Goal: Task Accomplishment & Management: Use online tool/utility

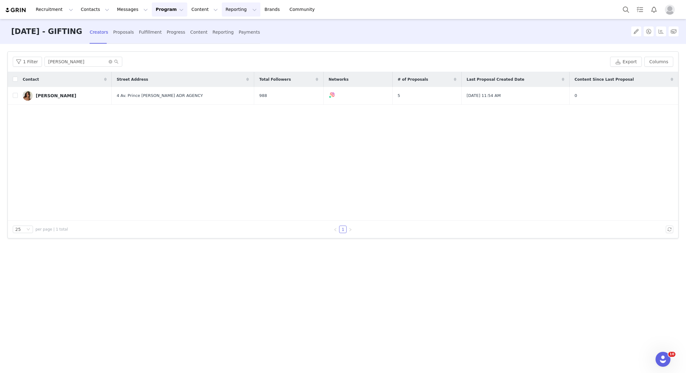
click at [222, 12] on button "Reporting Reporting" at bounding box center [241, 9] width 39 height 14
click at [224, 27] on p "Dashboard" at bounding box center [223, 27] width 24 height 7
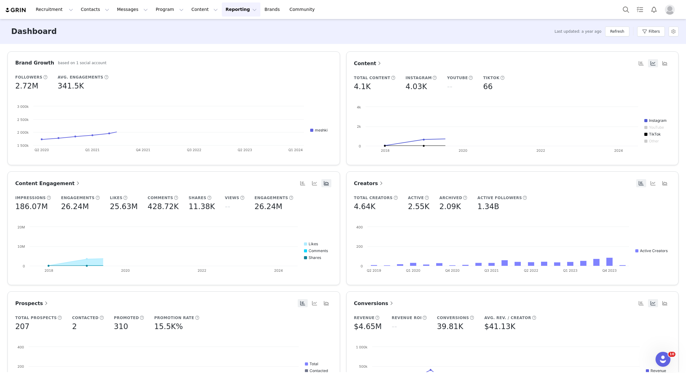
click at [232, 11] on button "Reporting Reporting" at bounding box center [241, 9] width 39 height 14
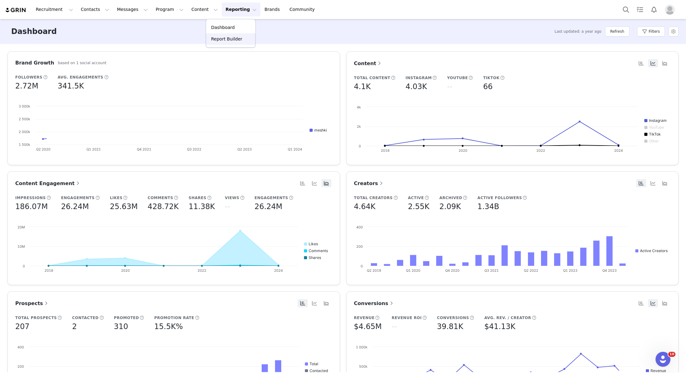
click at [228, 35] on link "Report Builder" at bounding box center [230, 39] width 49 height 12
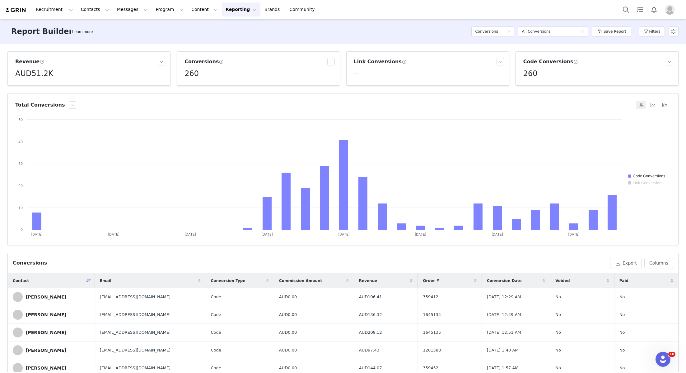
click at [638, 29] on div "Conversions Select a report All Conversions Save Report Filters" at bounding box center [575, 31] width 207 height 19
click at [644, 31] on button "Filters" at bounding box center [652, 31] width 26 height 10
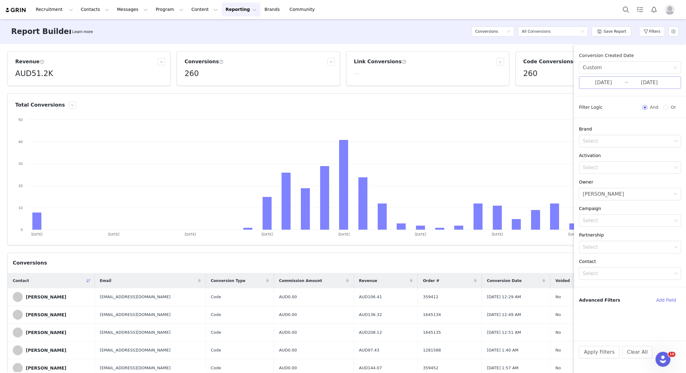
click at [612, 80] on input "[DATE]" at bounding box center [604, 82] width 42 height 8
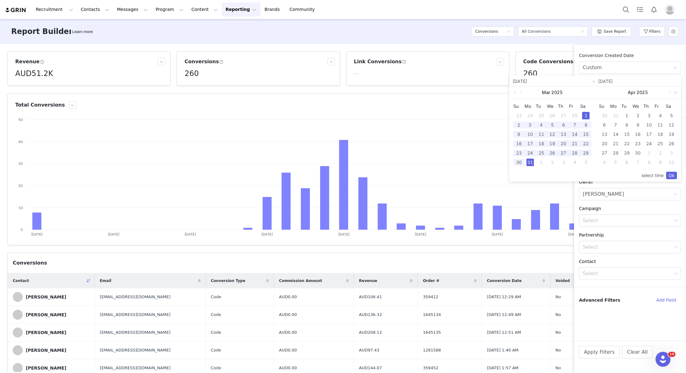
click at [675, 93] on link at bounding box center [675, 92] width 8 height 12
click at [591, 92] on link at bounding box center [589, 92] width 8 height 12
click at [591, 92] on div "[DATE]" at bounding box center [553, 92] width 86 height 12
click at [520, 92] on link at bounding box center [522, 92] width 6 height 12
click at [515, 93] on link at bounding box center [516, 92] width 8 height 12
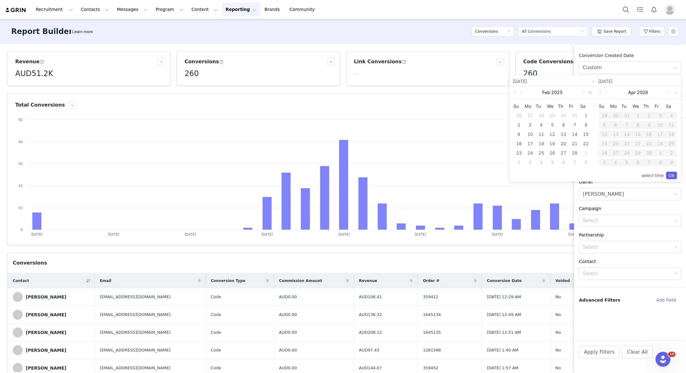
click at [591, 94] on link at bounding box center [589, 92] width 8 height 12
click at [515, 92] on link at bounding box center [516, 92] width 8 height 12
click at [582, 93] on link at bounding box center [584, 92] width 6 height 12
click at [583, 93] on link at bounding box center [584, 92] width 6 height 12
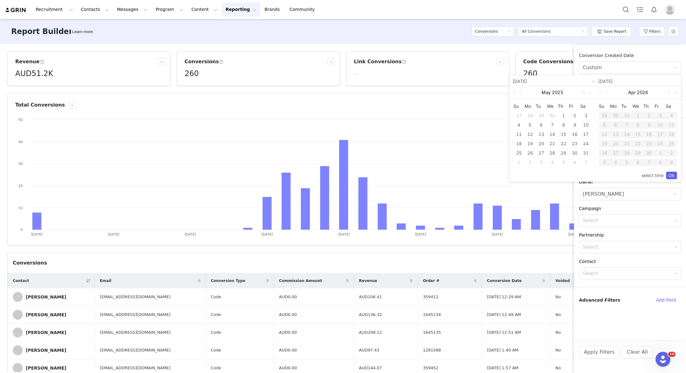
click at [583, 93] on link at bounding box center [584, 92] width 6 height 12
click at [523, 92] on link at bounding box center [522, 92] width 6 height 12
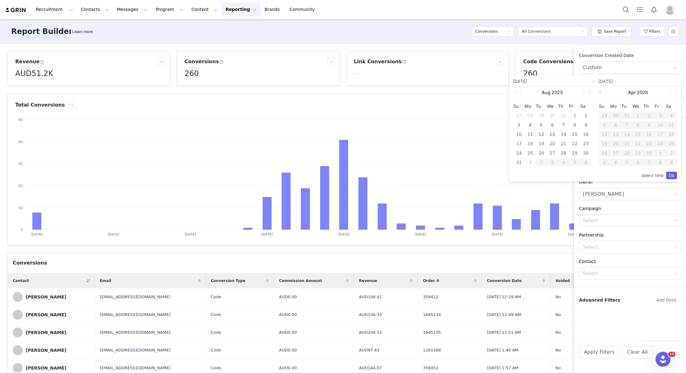
click at [602, 94] on link at bounding box center [602, 92] width 8 height 12
click at [671, 93] on link at bounding box center [675, 92] width 8 height 12
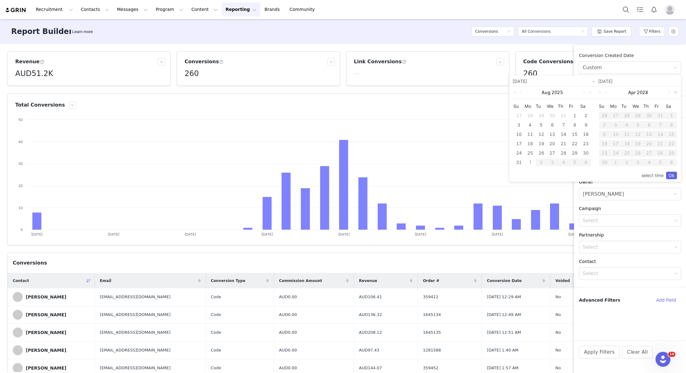
click at [671, 93] on link at bounding box center [675, 92] width 8 height 12
click at [598, 92] on link at bounding box center [602, 92] width 8 height 12
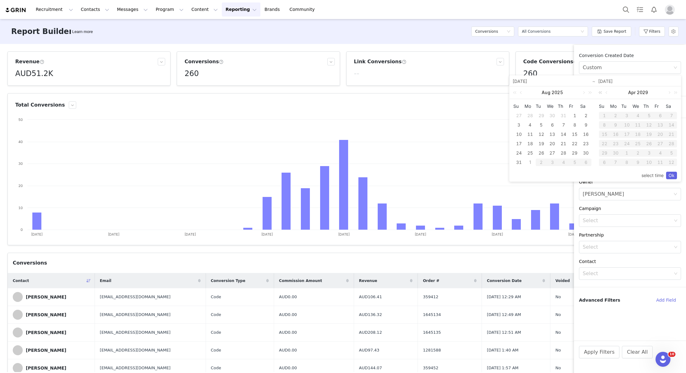
click at [598, 92] on link at bounding box center [602, 92] width 8 height 12
click at [670, 93] on div "[DATE]" at bounding box center [638, 92] width 86 height 12
click at [670, 92] on link at bounding box center [669, 92] width 6 height 12
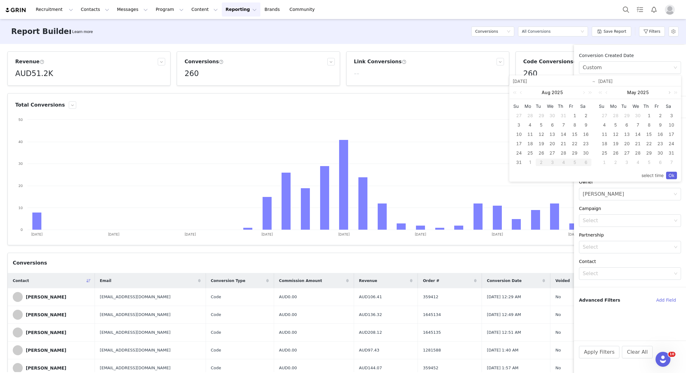
click at [670, 92] on link at bounding box center [669, 92] width 6 height 12
click at [608, 92] on link at bounding box center [607, 92] width 6 height 12
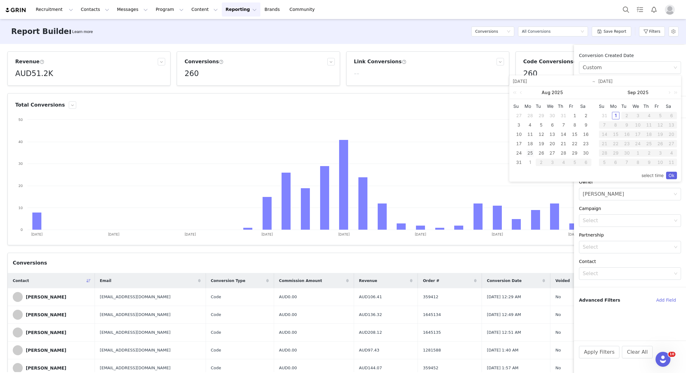
click at [530, 153] on div "25" at bounding box center [530, 152] width 7 height 7
click at [518, 163] on div "31" at bounding box center [518, 161] width 7 height 7
type input "[DATE]"
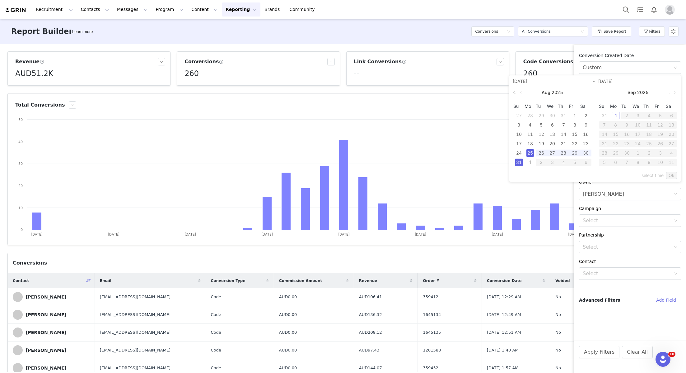
type input "[DATE]"
click at [671, 173] on link "Ok" at bounding box center [671, 174] width 11 height 7
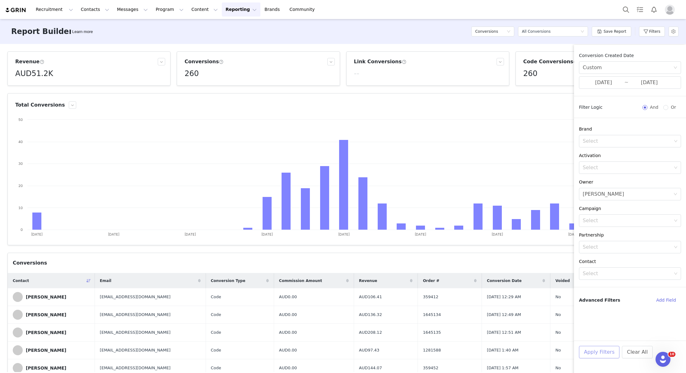
click at [603, 350] on button "Apply Filters" at bounding box center [599, 351] width 40 height 12
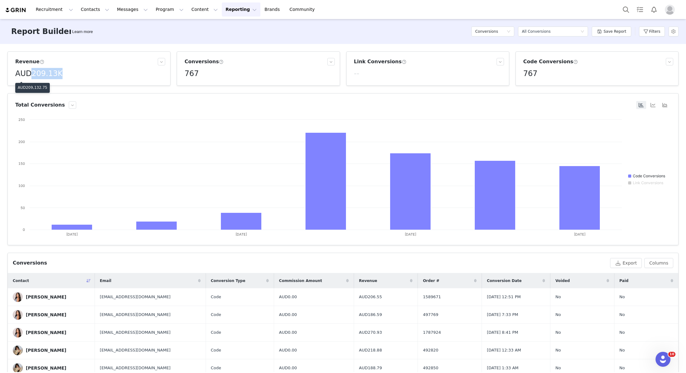
drag, startPoint x: 95, startPoint y: 73, endPoint x: 31, endPoint y: 75, distance: 63.5
click at [31, 75] on div "AUD209.13K" at bounding box center [90, 73] width 150 height 11
copy h5 "209.13K"
drag, startPoint x: 214, startPoint y: 77, endPoint x: 181, endPoint y: 77, distance: 33.0
click at [181, 77] on article "Conversions 767" at bounding box center [258, 68] width 163 height 34
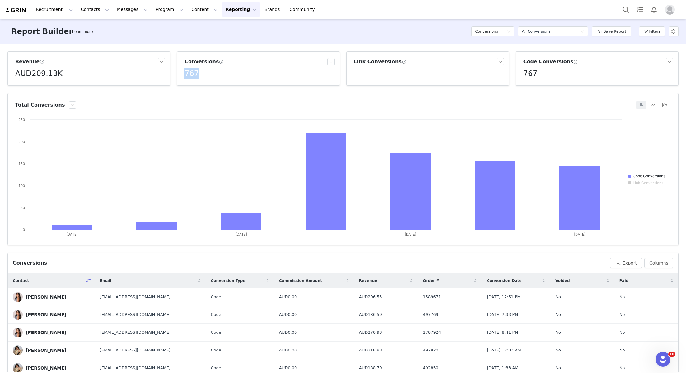
copy h5 "767"
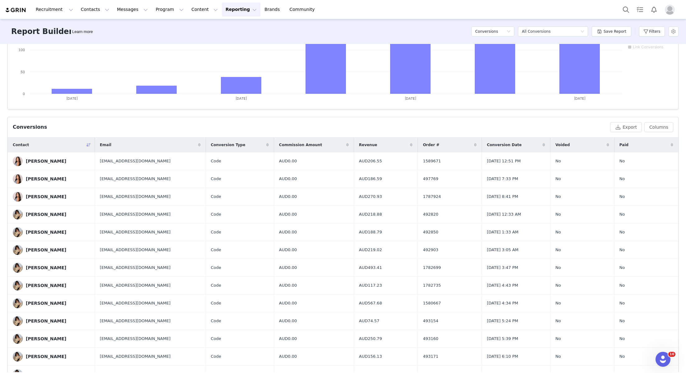
scroll to position [205, 0]
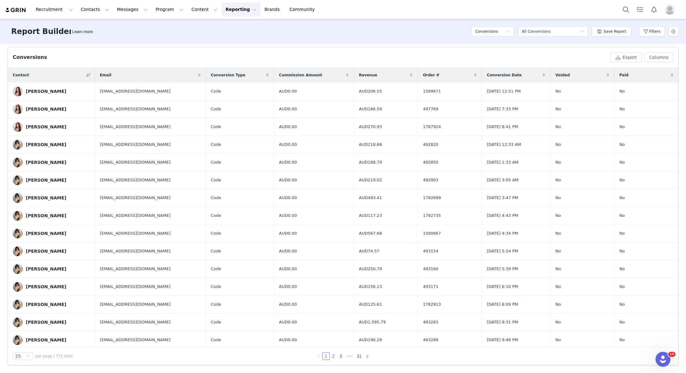
click at [334, 354] on link "2" at bounding box center [333, 355] width 7 height 7
click at [343, 356] on link "3" at bounding box center [341, 355] width 7 height 7
click at [347, 357] on link "4" at bounding box center [344, 355] width 7 height 7
click at [350, 357] on link "5" at bounding box center [349, 355] width 7 height 7
click at [350, 356] on link "6" at bounding box center [349, 355] width 7 height 7
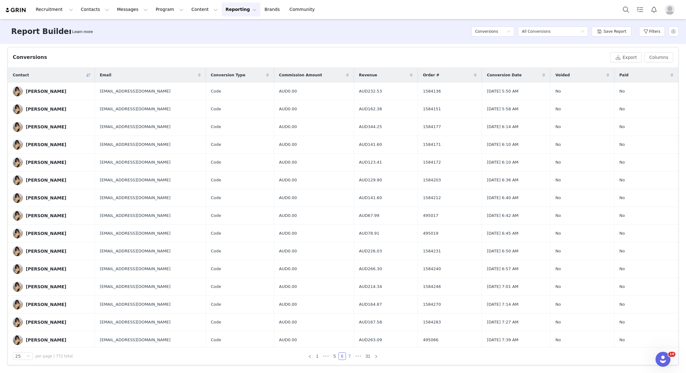
click at [351, 356] on link "7" at bounding box center [349, 355] width 7 height 7
click at [351, 356] on link "8" at bounding box center [349, 355] width 7 height 7
click at [350, 354] on link "9" at bounding box center [349, 355] width 7 height 7
click at [350, 355] on link "10" at bounding box center [349, 355] width 9 height 7
click at [350, 355] on link "11" at bounding box center [350, 355] width 9 height 7
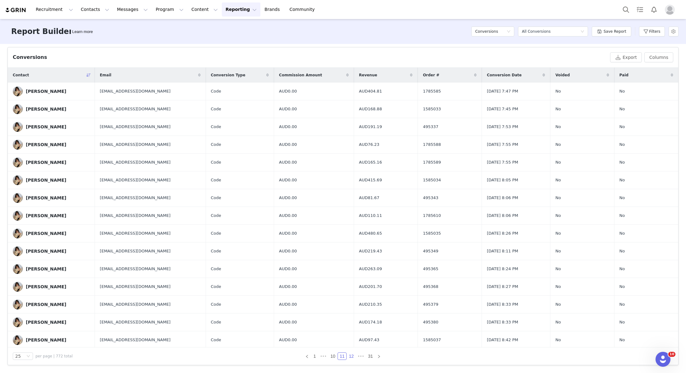
click at [351, 355] on link "12" at bounding box center [351, 355] width 9 height 7
click at [351, 355] on link "13" at bounding box center [351, 355] width 9 height 7
click at [351, 355] on link "14" at bounding box center [351, 355] width 9 height 7
click at [351, 355] on link "15" at bounding box center [351, 355] width 9 height 7
click at [351, 355] on link "16" at bounding box center [351, 355] width 9 height 7
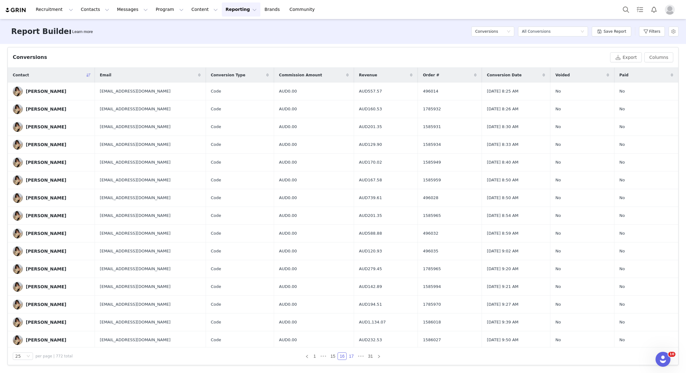
click at [351, 355] on link "17" at bounding box center [351, 355] width 9 height 7
click at [351, 355] on link "18" at bounding box center [351, 355] width 9 height 7
click at [351, 355] on link "19" at bounding box center [351, 355] width 9 height 7
click at [351, 355] on link "20" at bounding box center [351, 355] width 9 height 7
click at [351, 355] on link "21" at bounding box center [351, 355] width 9 height 7
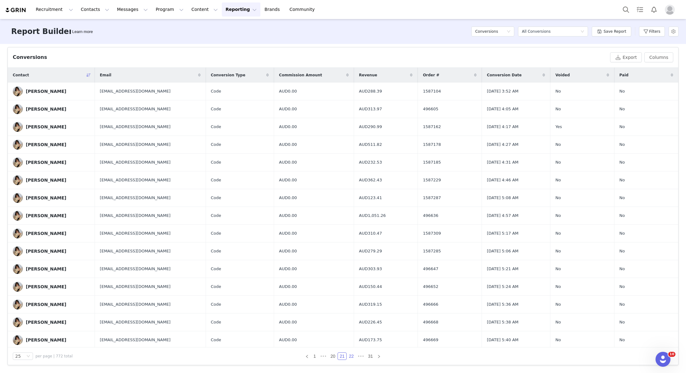
click at [351, 355] on link "22" at bounding box center [351, 355] width 9 height 7
click at [351, 355] on link "23" at bounding box center [351, 355] width 9 height 7
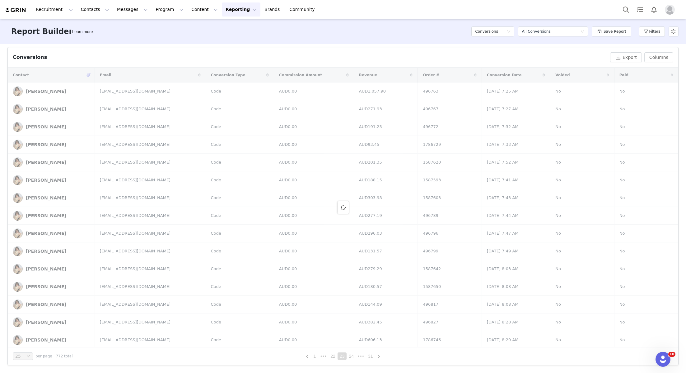
click at [351, 355] on link "24" at bounding box center [351, 355] width 9 height 7
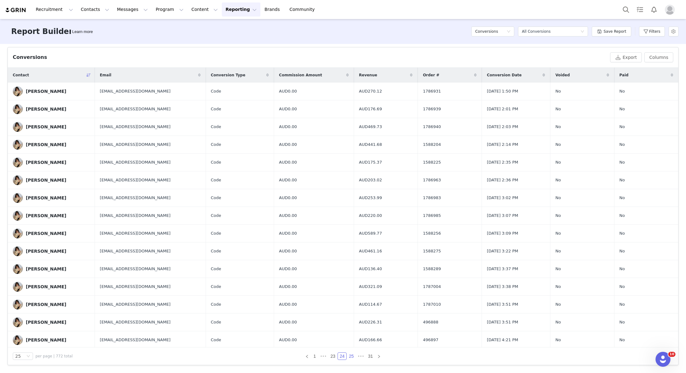
click at [351, 355] on link "25" at bounding box center [351, 355] width 9 height 7
click at [351, 355] on link "26" at bounding box center [351, 355] width 9 height 7
click at [351, 355] on link "27" at bounding box center [351, 355] width 9 height 7
click at [351, 355] on link "28" at bounding box center [351, 355] width 9 height 7
click at [351, 355] on link "29" at bounding box center [351, 355] width 9 height 7
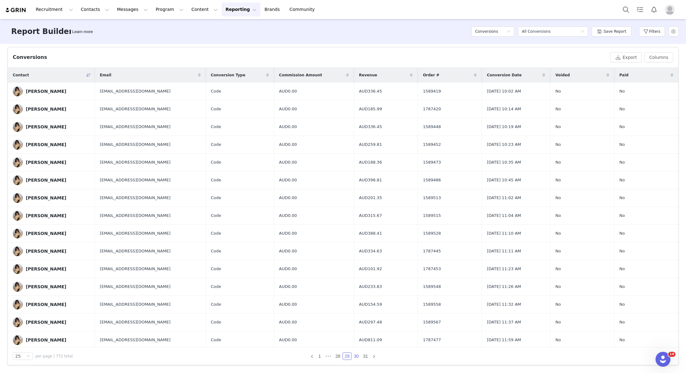
click at [356, 355] on link "30" at bounding box center [356, 355] width 9 height 7
click at [360, 354] on link "31" at bounding box center [361, 355] width 9 height 7
click at [646, 29] on button "Filters" at bounding box center [652, 31] width 26 height 10
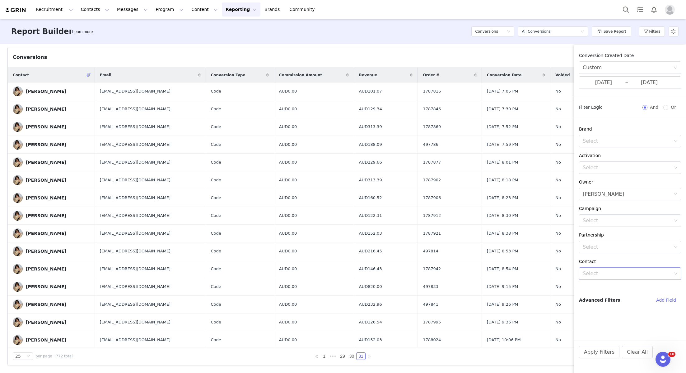
click at [598, 270] on div "Select" at bounding box center [628, 273] width 94 height 12
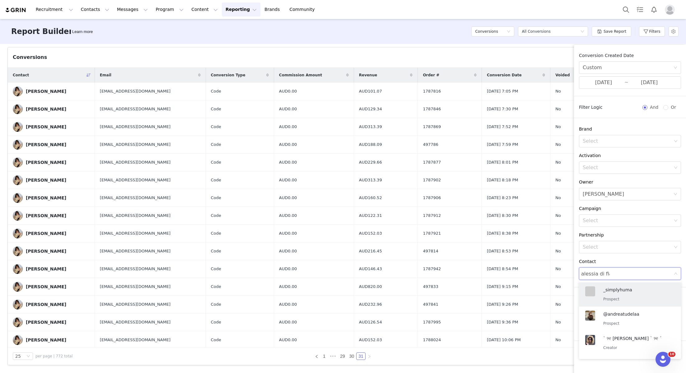
type input "alessia di fian"
click at [607, 302] on p "Creator" at bounding box center [635, 298] width 65 height 7
click at [606, 353] on button "Apply Filters" at bounding box center [599, 351] width 40 height 12
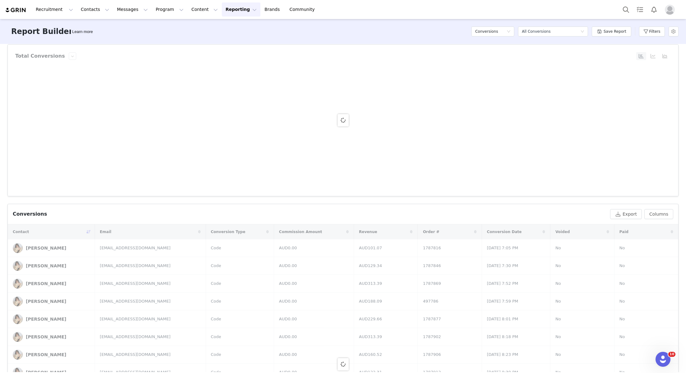
scroll to position [0, 0]
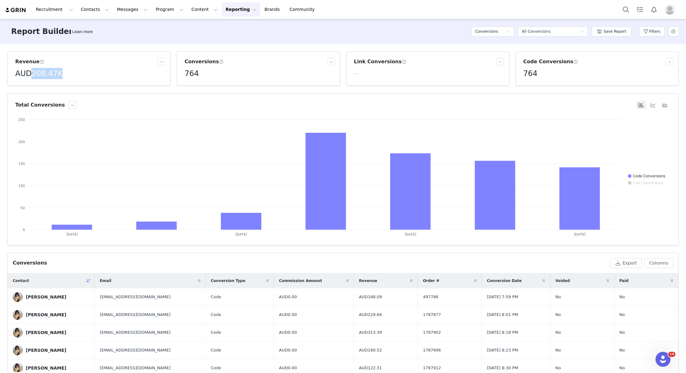
drag, startPoint x: 69, startPoint y: 74, endPoint x: 31, endPoint y: 73, distance: 37.7
click at [31, 73] on div "AUD208.47K" at bounding box center [90, 73] width 150 height 11
copy h5 "208.47K"
click at [656, 28] on button "Filters" at bounding box center [652, 31] width 26 height 10
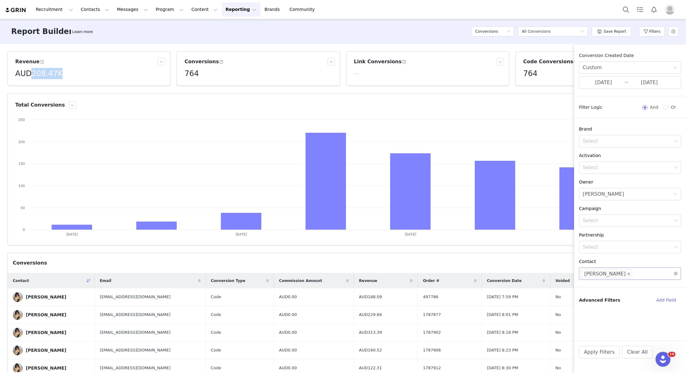
click at [628, 275] on span at bounding box center [628, 274] width 3 height 8
click at [624, 273] on div "Select" at bounding box center [627, 273] width 89 height 6
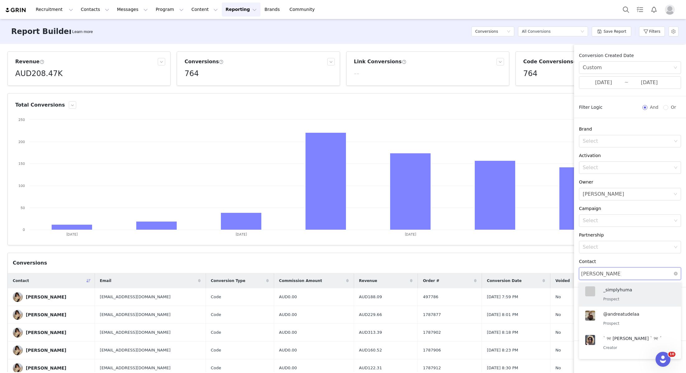
type input "[PERSON_NAME]"
click at [622, 289] on p "[PERSON_NAME]" at bounding box center [635, 289] width 65 height 7
click at [607, 349] on button "Apply Filters" at bounding box center [599, 351] width 40 height 12
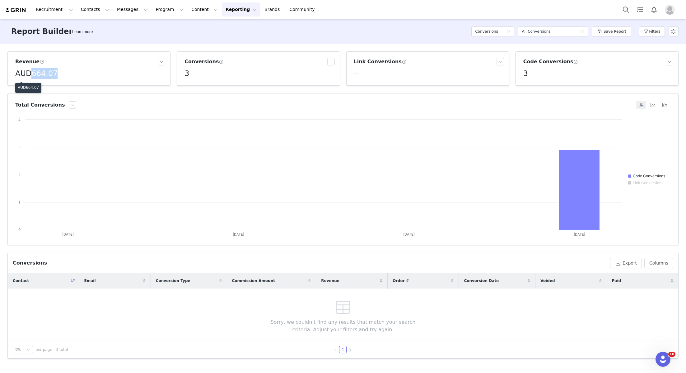
drag, startPoint x: 58, startPoint y: 73, endPoint x: 31, endPoint y: 73, distance: 26.8
click at [31, 73] on div "AUD664.07" at bounding box center [90, 73] width 150 height 11
copy h5 "664.07"
click at [644, 26] on div "Filters" at bounding box center [652, 31] width 26 height 19
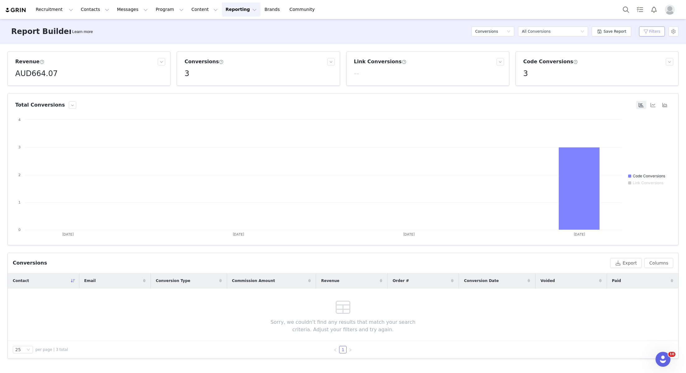
click at [649, 28] on button "Filters" at bounding box center [652, 31] width 26 height 10
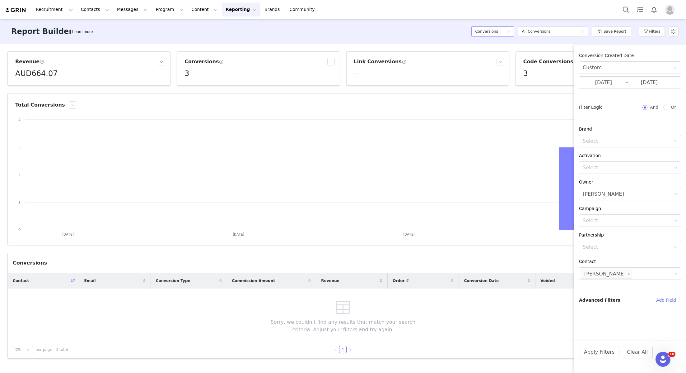
click at [511, 32] on icon "icon: down" at bounding box center [509, 32] width 4 height 4
click at [496, 50] on h5 "Content" at bounding box center [494, 53] width 35 height 7
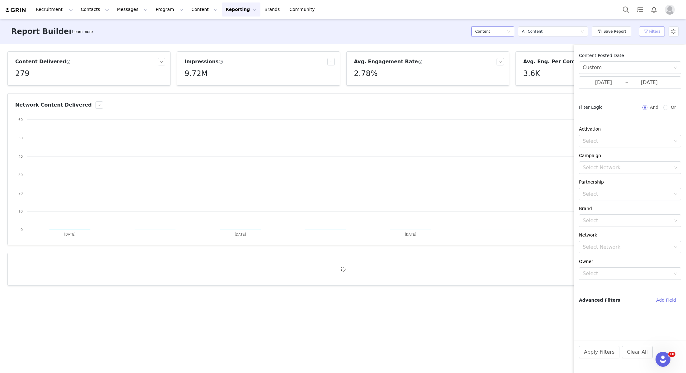
click at [649, 32] on button "Filters" at bounding box center [652, 31] width 26 height 10
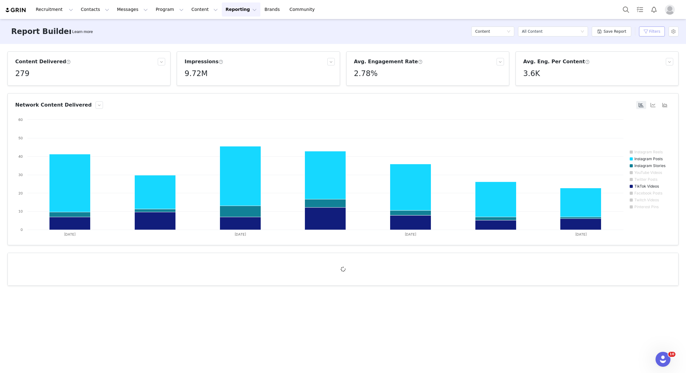
click at [649, 32] on button "Filters" at bounding box center [652, 31] width 26 height 10
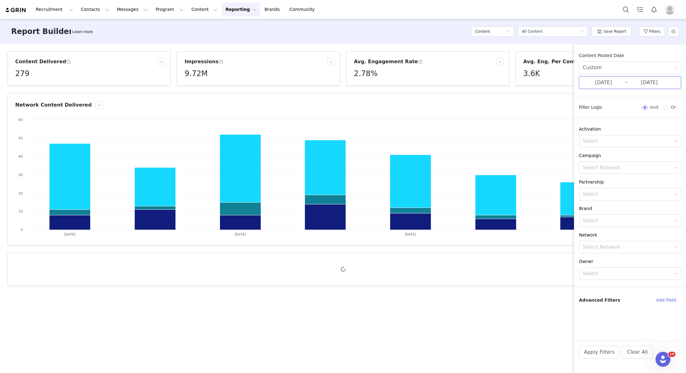
click at [626, 84] on span "[DATE] ~ [DATE]" at bounding box center [630, 82] width 102 height 12
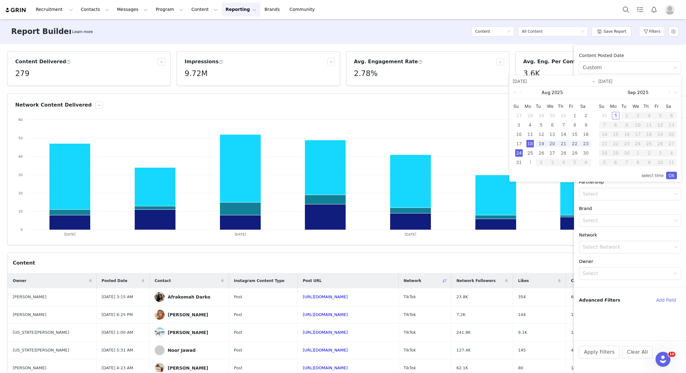
click at [532, 149] on div "25" at bounding box center [530, 152] width 7 height 7
click at [522, 166] on div "31" at bounding box center [518, 161] width 7 height 7
type input "[DATE]"
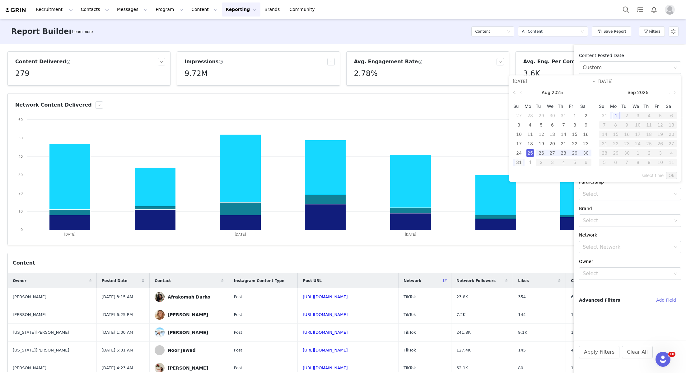
type input "[DATE]"
click at [670, 175] on link "Ok" at bounding box center [671, 174] width 11 height 7
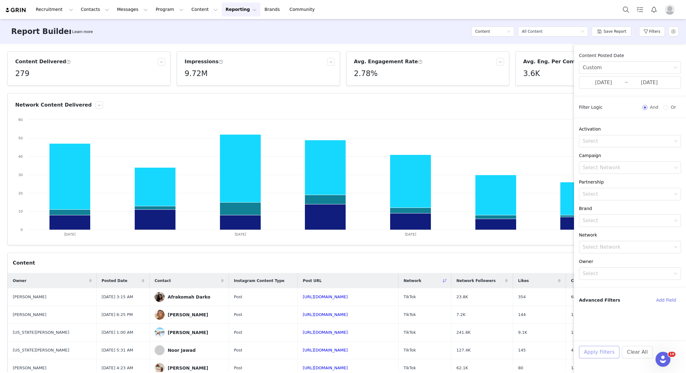
click at [606, 355] on button "Apply Filters" at bounding box center [599, 351] width 40 height 12
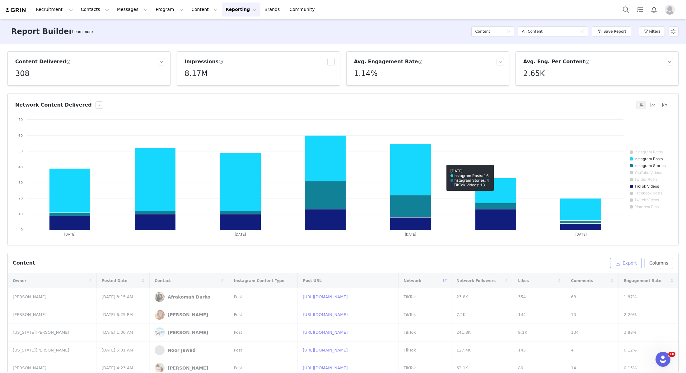
click at [625, 262] on button "Export" at bounding box center [626, 263] width 32 height 10
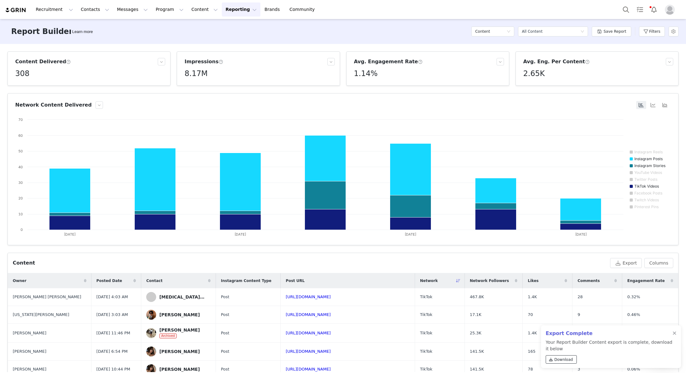
click at [555, 361] on span "Download" at bounding box center [564, 359] width 19 height 6
